Goal: Information Seeking & Learning: Find specific fact

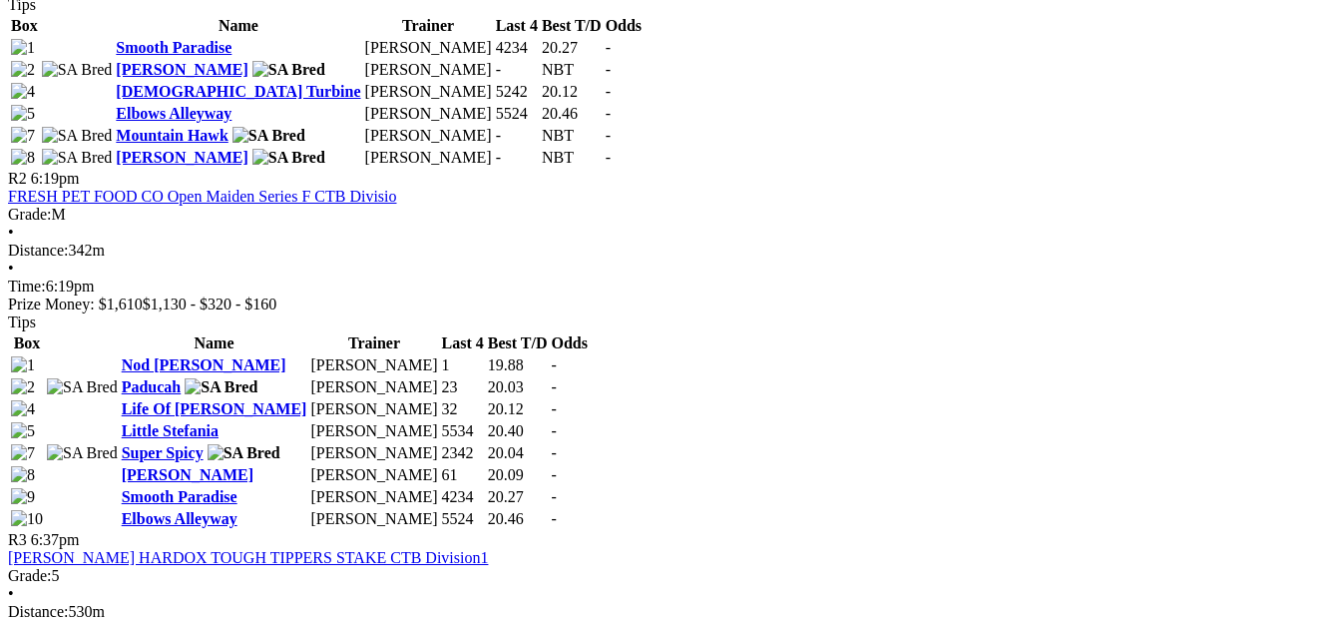
scroll to position [1397, 0]
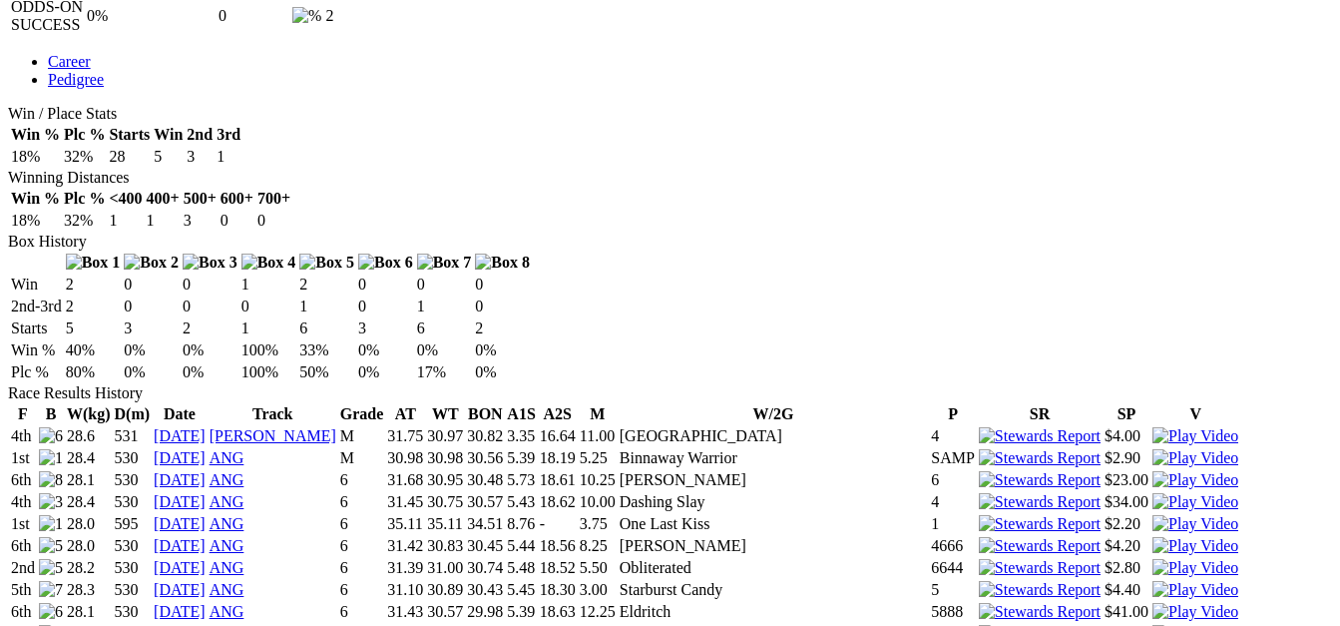
scroll to position [1198, 0]
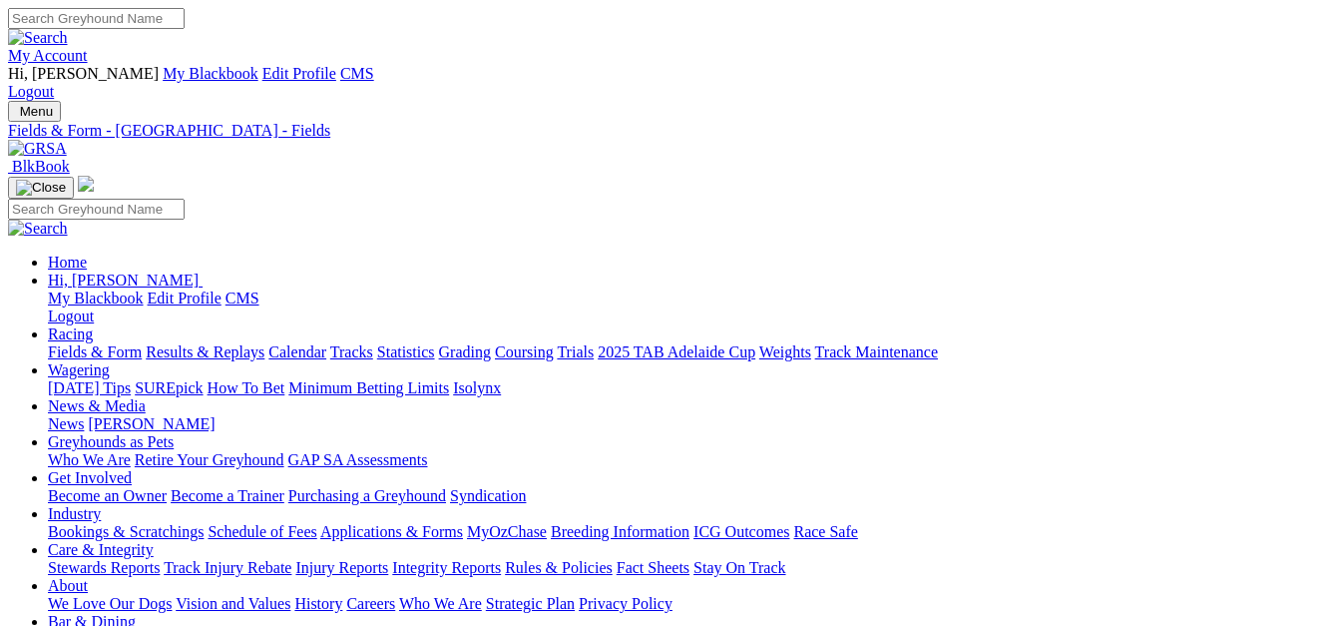
click at [69, 343] on link "Fields & Form" at bounding box center [95, 351] width 94 height 17
